Goal: Information Seeking & Learning: Learn about a topic

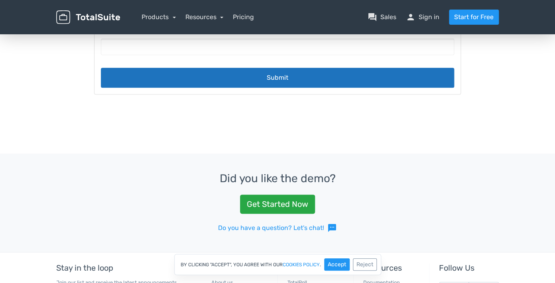
scroll to position [226, 0]
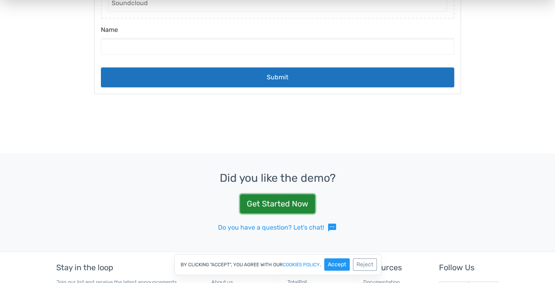
click at [271, 206] on link "Get Started Now" at bounding box center [277, 203] width 75 height 19
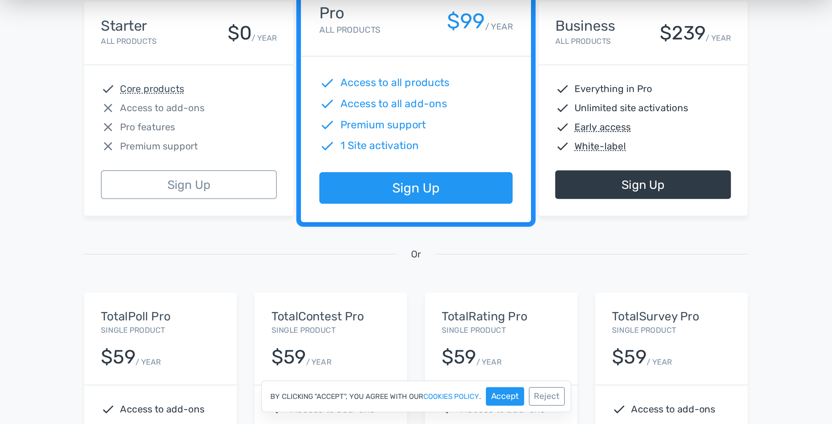
scroll to position [168, 0]
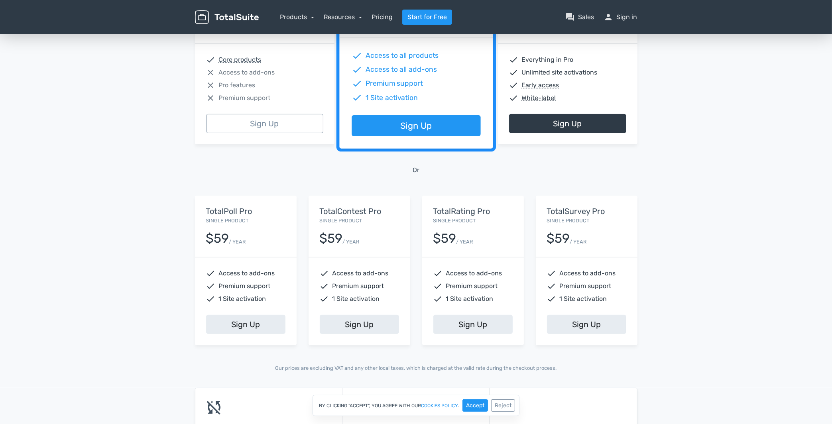
click at [174, 70] on div "13,945 Happy Customers, Join them Today! Excellent 5/5 based on 101 reviews Fea…" at bounding box center [416, 125] width 832 height 523
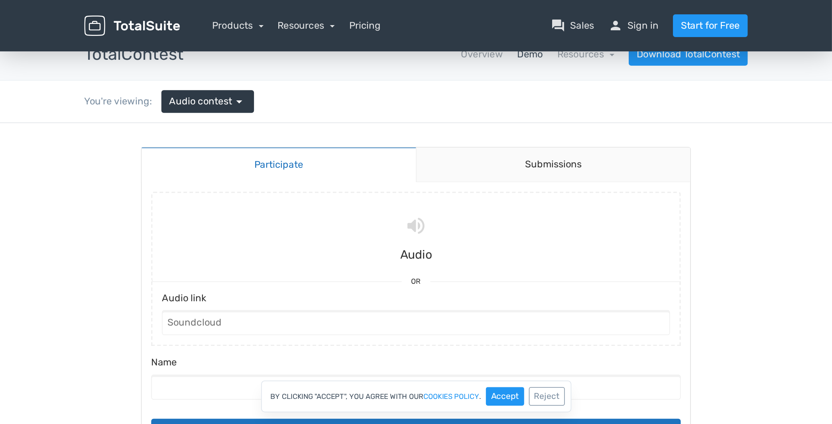
scroll to position [16, 0]
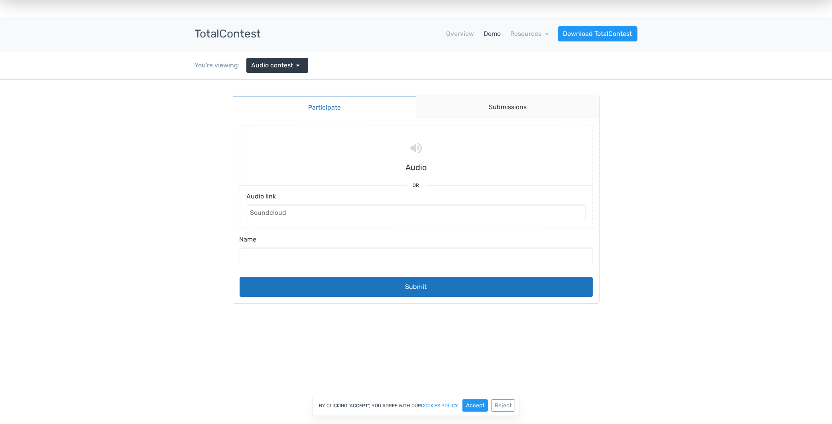
click at [240, 34] on h3 "TotalContest" at bounding box center [228, 34] width 66 height 12
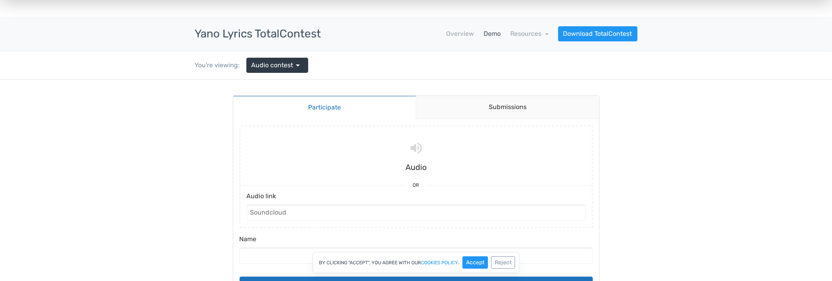
click at [101, 226] on body "Participate Submissions Participate Submissions Submitting Audio Or Audio link …" at bounding box center [416, 207] width 832 height 256
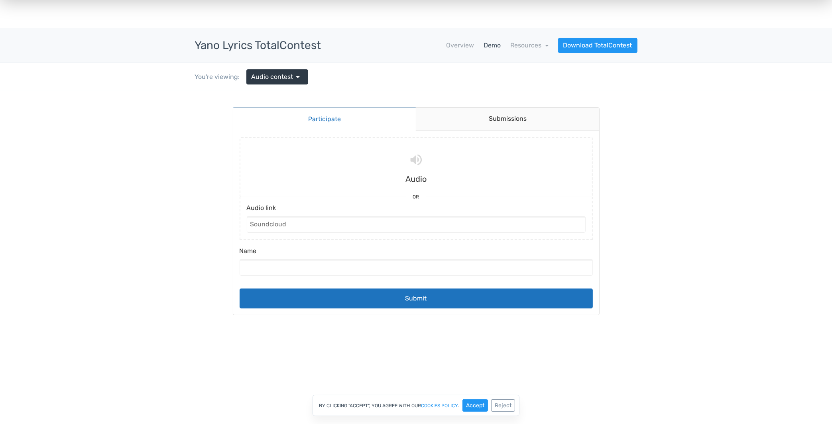
scroll to position [9, 0]
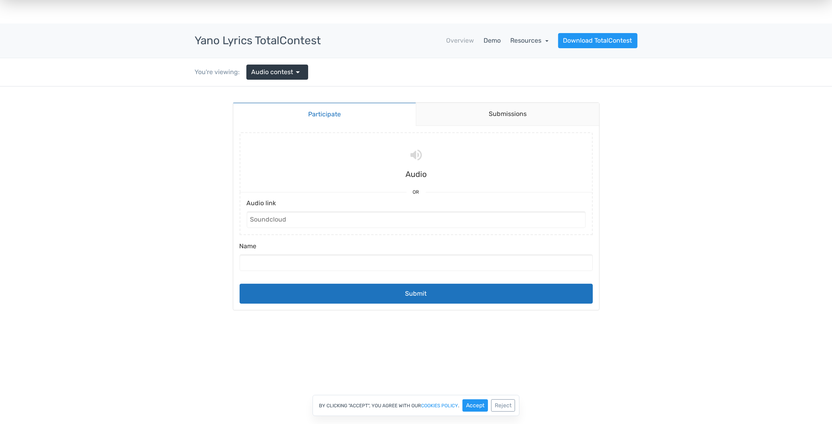
click at [536, 43] on link "Resources" at bounding box center [529, 41] width 38 height 8
click at [554, 98] on body "Participate Submissions Participate Submissions Submitting Audio Or Audio link …" at bounding box center [416, 214] width 832 height 256
click at [554, 116] on body "Participate Submissions Participate Submissions Submitting Audio Or Audio link …" at bounding box center [416, 214] width 832 height 256
click at [544, 38] on link "Resources" at bounding box center [529, 41] width 38 height 8
click at [495, 40] on link "Demo" at bounding box center [492, 41] width 17 height 10
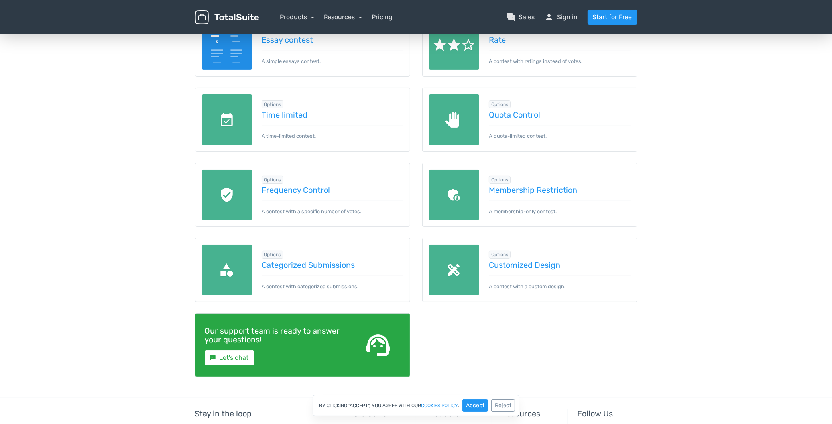
scroll to position [39, 0]
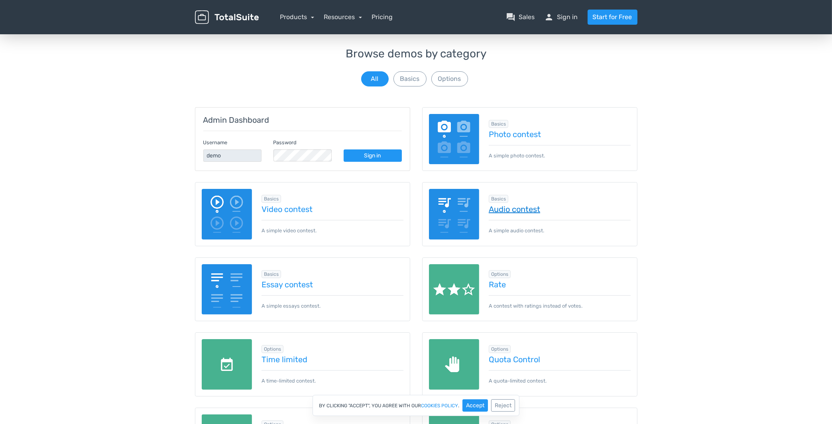
click at [518, 210] on link "Audio contest" at bounding box center [560, 209] width 142 height 9
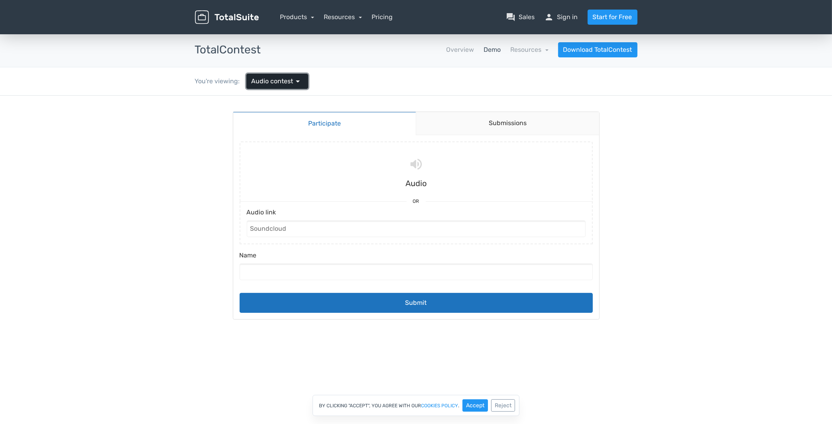
click at [299, 84] on span "arrow_drop_down" at bounding box center [298, 82] width 10 height 10
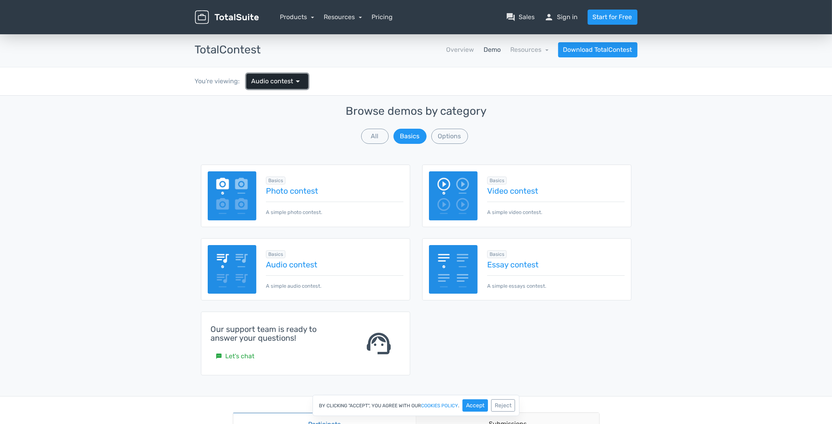
click at [299, 84] on span "arrow_drop_down" at bounding box center [298, 82] width 10 height 10
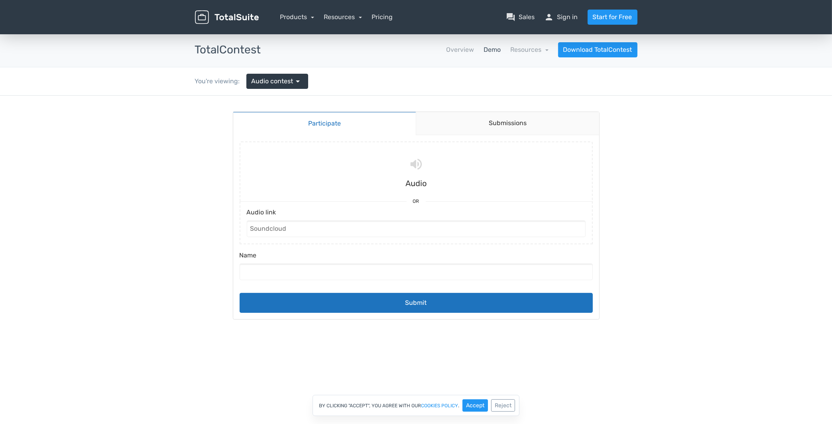
drag, startPoint x: 184, startPoint y: 69, endPoint x: 666, endPoint y: 349, distance: 557.1
